Goal: Find specific page/section: Find specific page/section

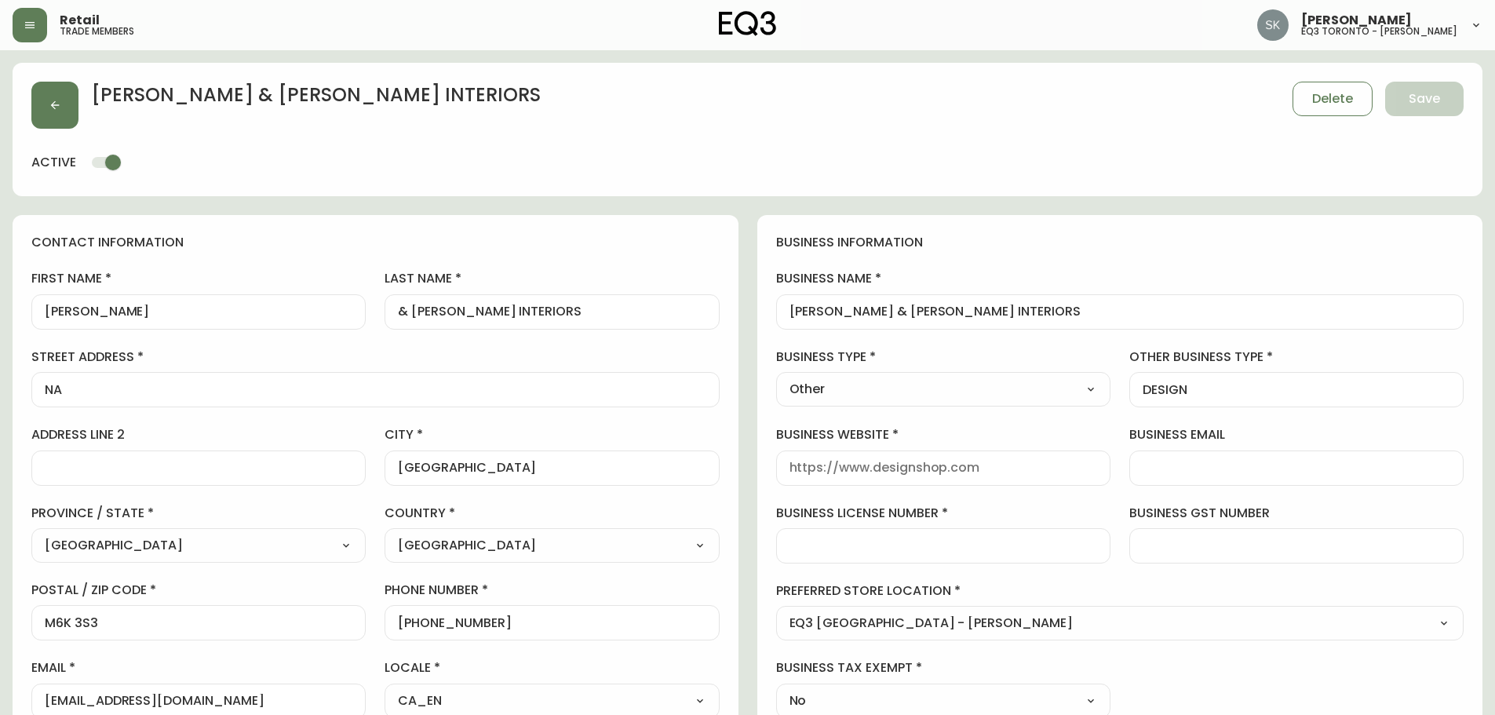
select select "ON"
select select "CA"
select select "CA_EN"
select select "Other"
select select "cjw10z96s008u6gs0ccm7hd19"
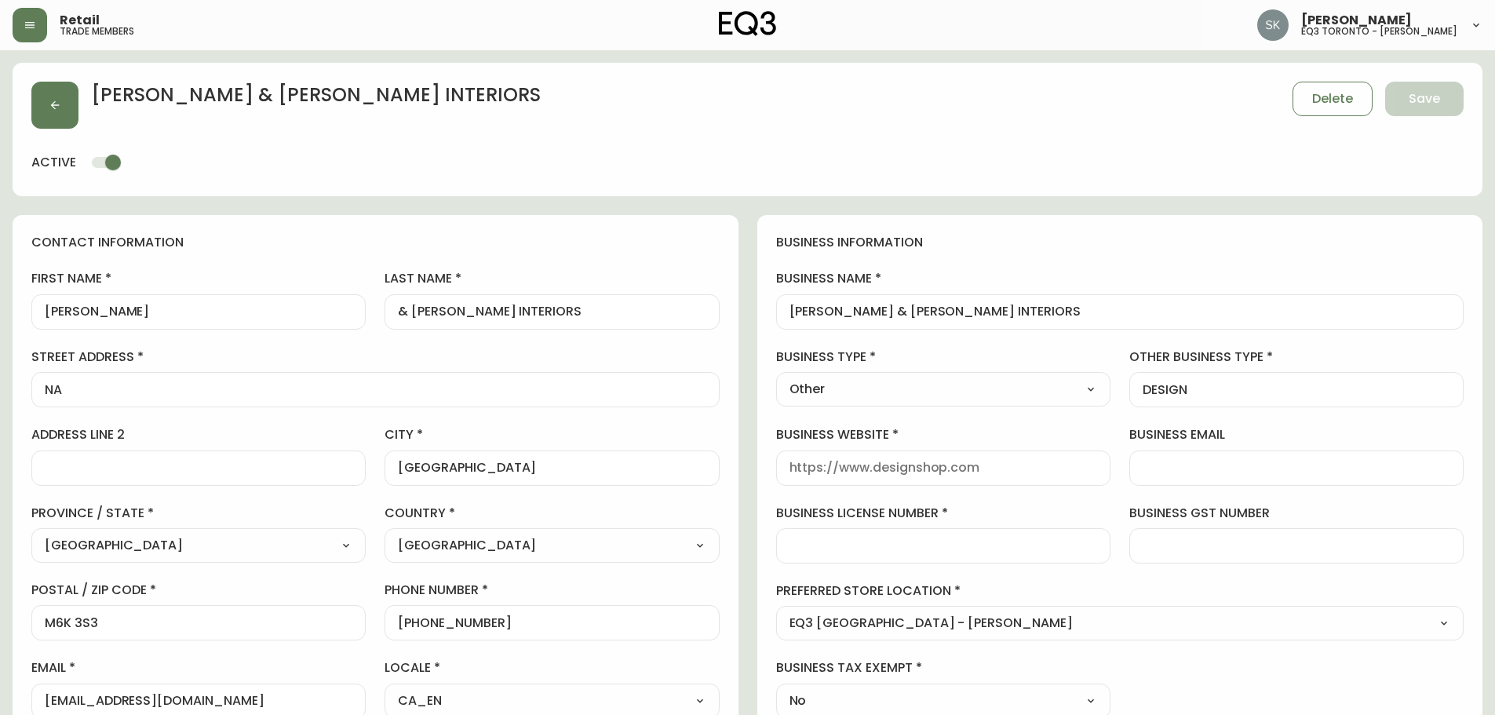
select select "false"
click at [67, 106] on button "button" at bounding box center [54, 105] width 47 height 47
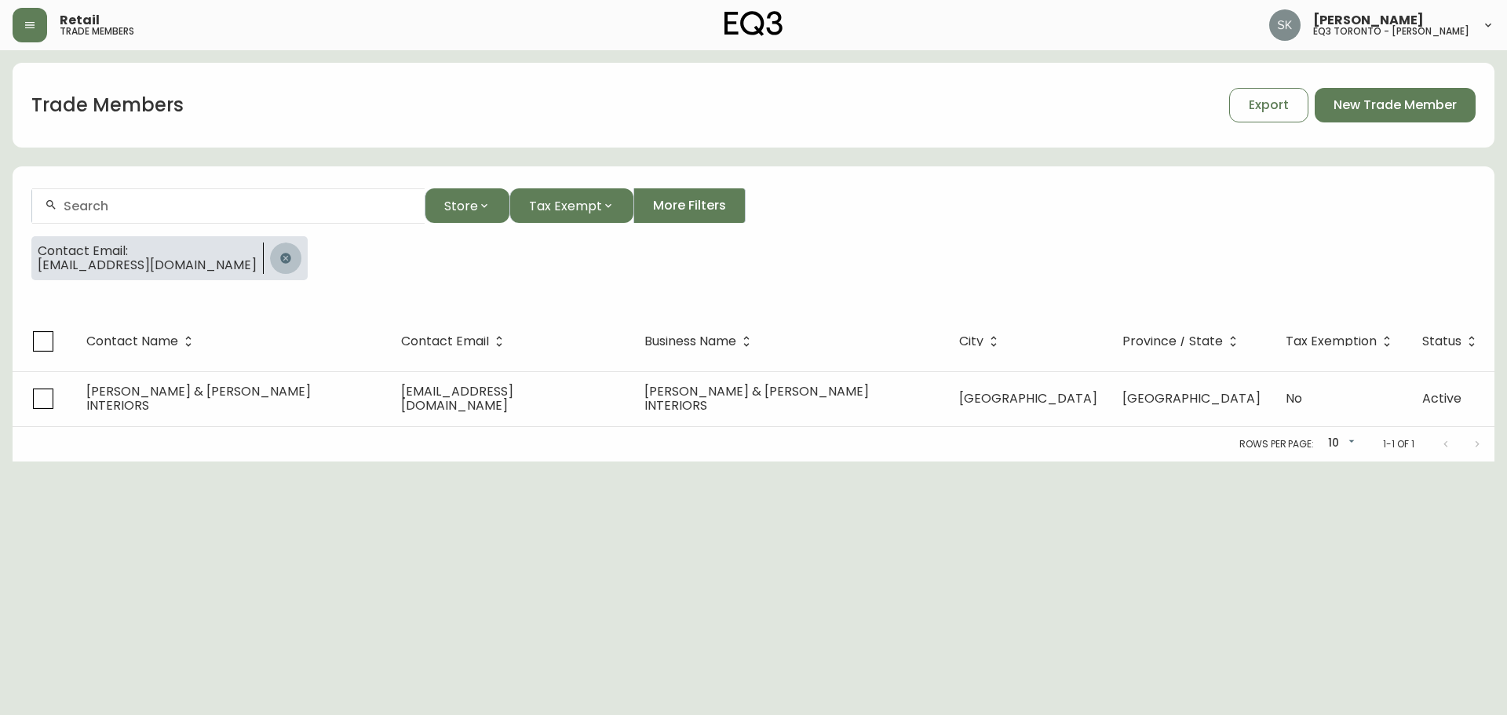
click at [290, 256] on icon "button" at bounding box center [285, 258] width 10 height 10
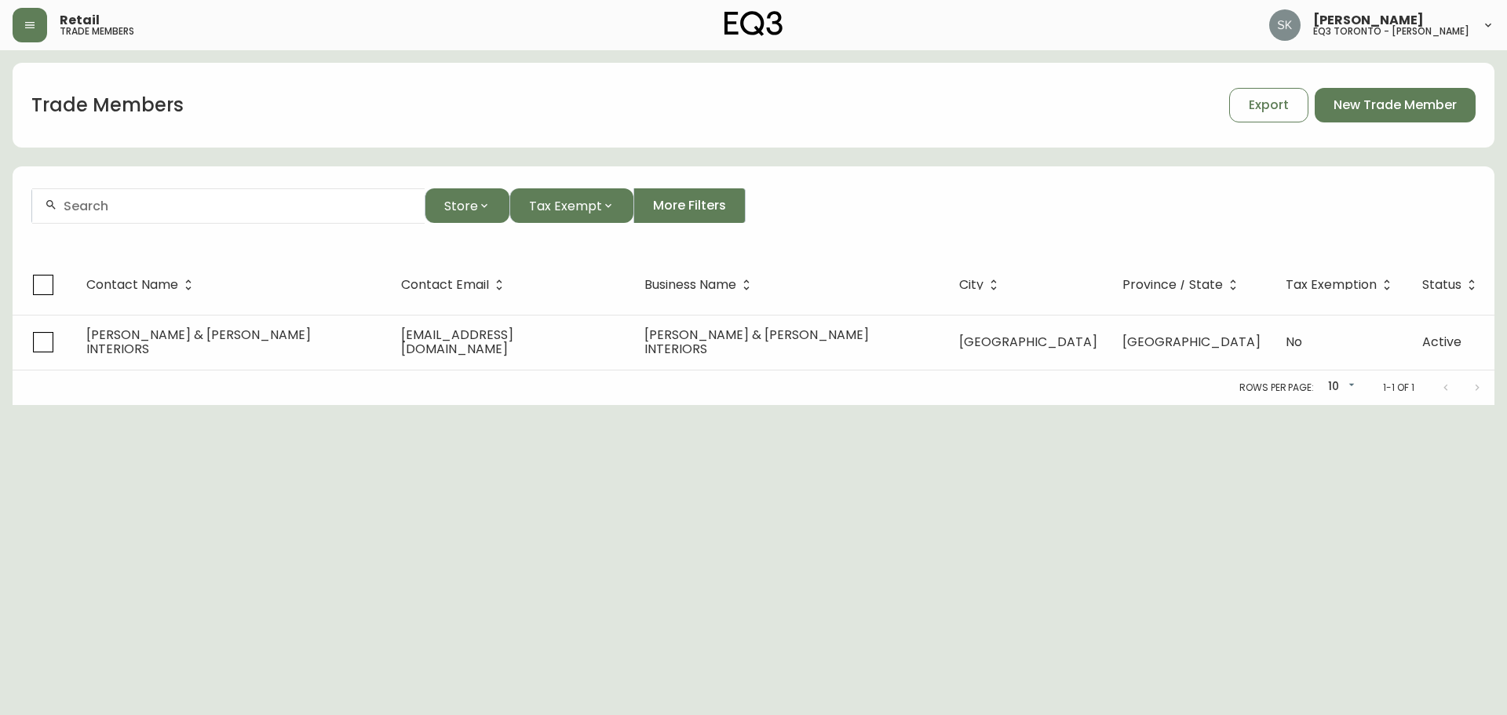
click at [213, 213] on input "text" at bounding box center [238, 206] width 348 height 15
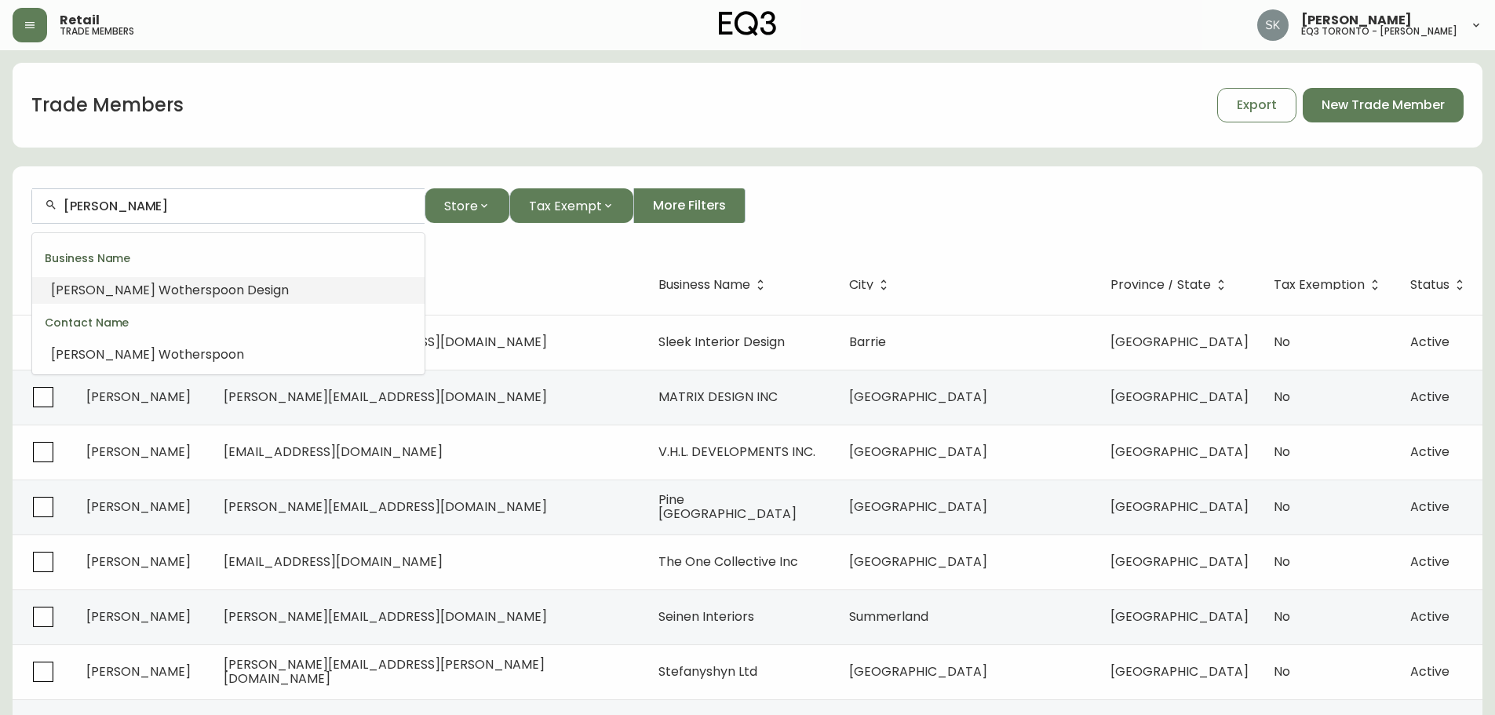
click at [237, 293] on span "therspoon Design" at bounding box center [234, 290] width 110 height 18
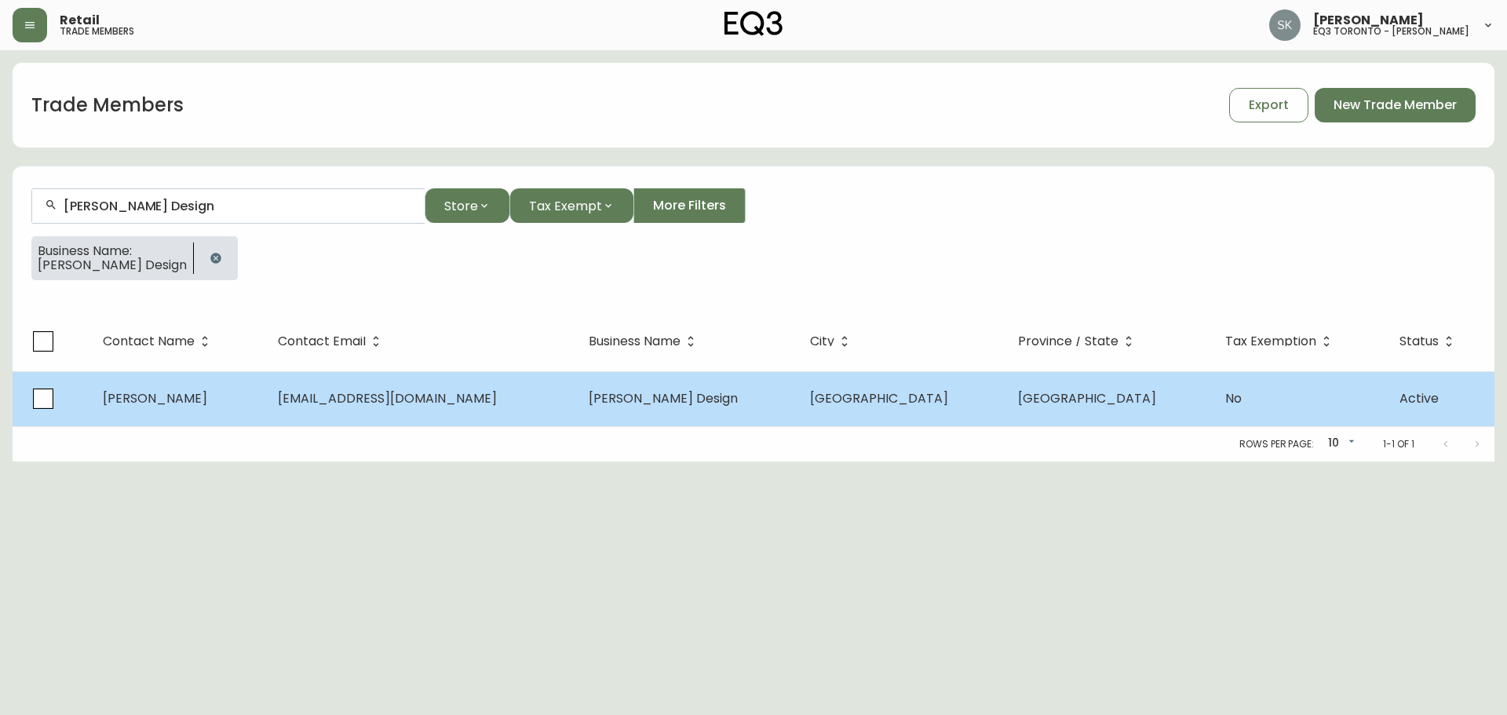
type input "[PERSON_NAME] Design"
click at [989, 407] on td "[GEOGRAPHIC_DATA]" at bounding box center [901, 398] width 208 height 55
select select "ON"
select select "CA"
select select "CA_EN"
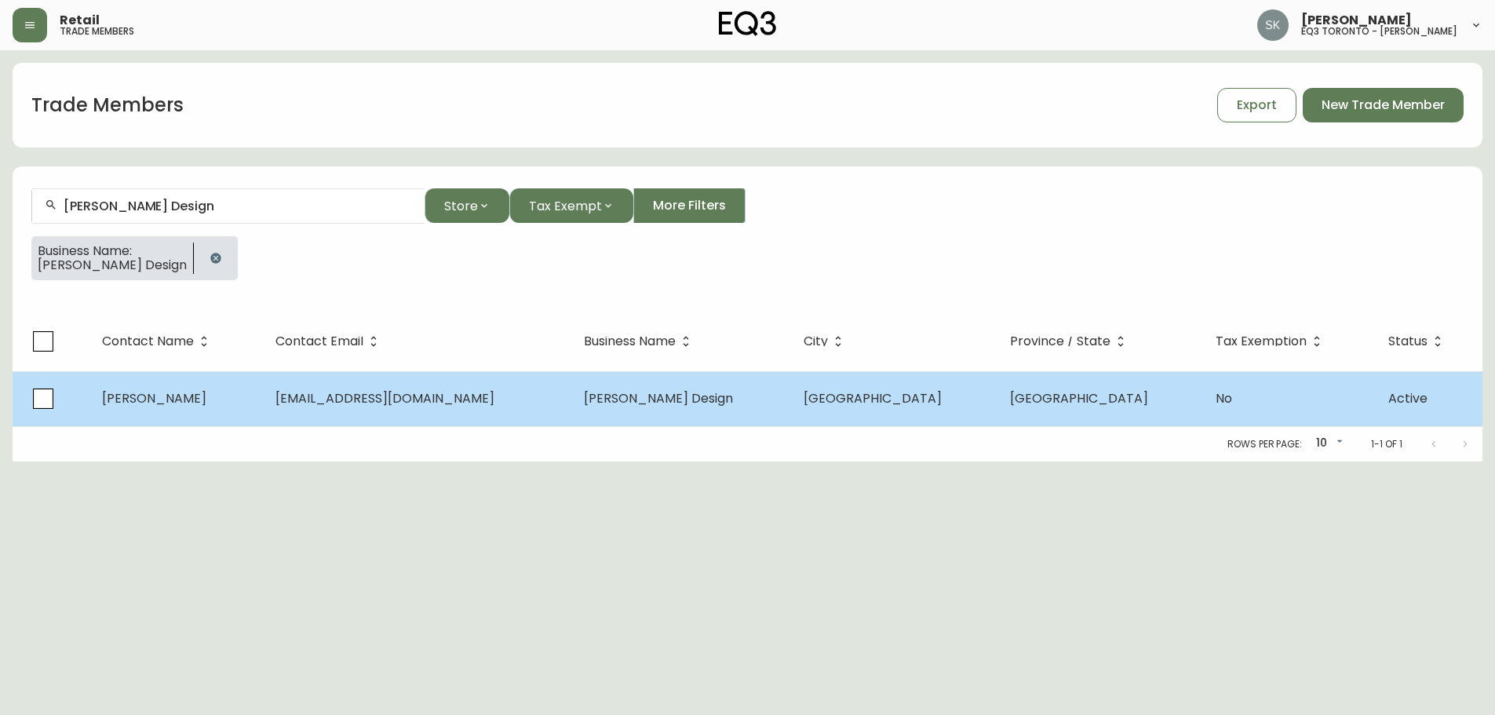
select select "Other"
select select "Interior Designer"
select select "cjw10z96s008u6gs0ccm7hd19"
select select "false"
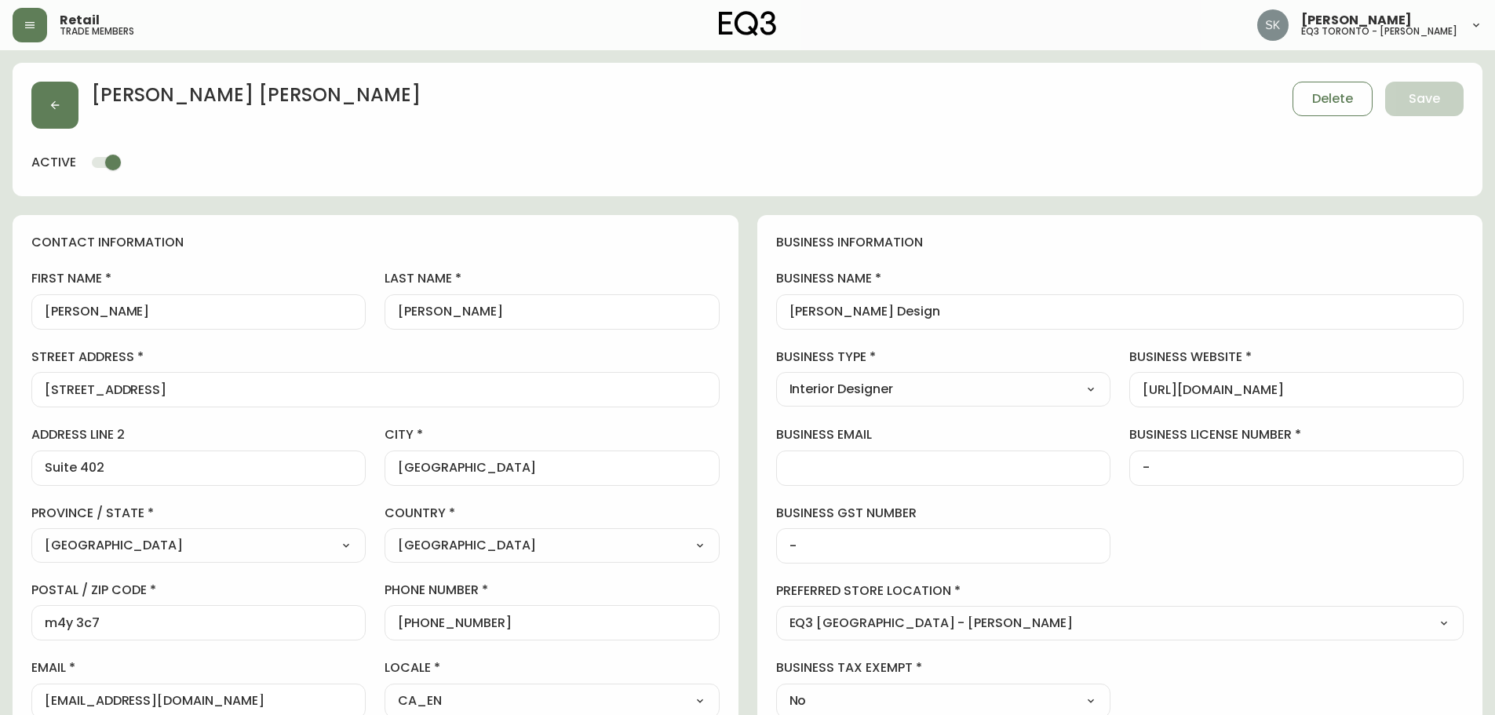
click at [746, 201] on form "[PERSON_NAME] Delete Save active contact information first name [PERSON_NAME] l…" at bounding box center [748, 684] width 1470 height 1242
